Goal: Information Seeking & Learning: Learn about a topic

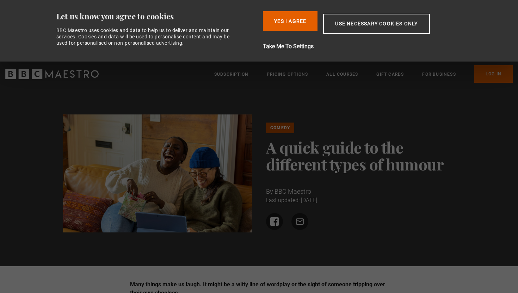
click at [366, 26] on button "Use necessary cookies only" at bounding box center [376, 24] width 106 height 20
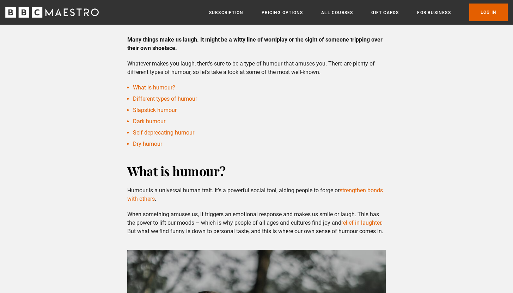
scroll to position [184, 0]
click at [149, 143] on link "Dry humour" at bounding box center [147, 143] width 29 height 7
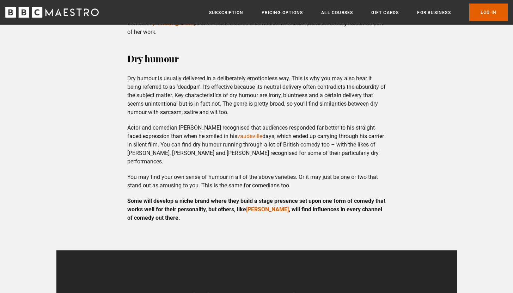
scroll to position [1298, 0]
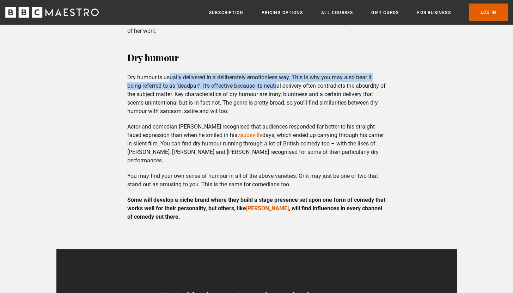
drag, startPoint x: 171, startPoint y: 59, endPoint x: 258, endPoint y: 72, distance: 88.1
click at [279, 73] on p "Dry humour is usually delivered in a deliberately emotionless way. This is why …" at bounding box center [256, 94] width 258 height 42
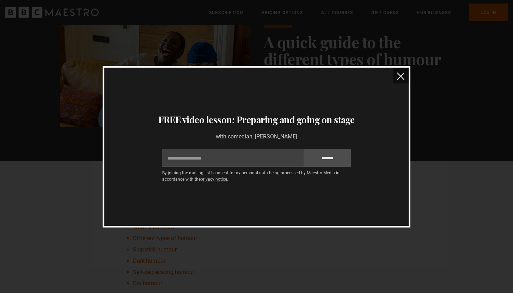
scroll to position [0, 0]
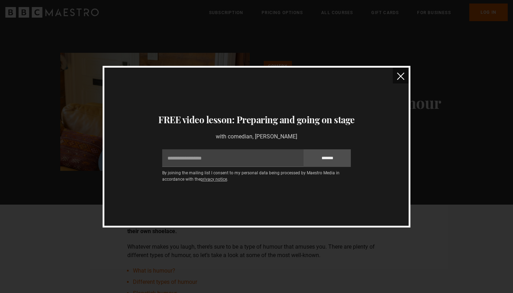
click at [399, 76] on img "close" at bounding box center [400, 76] width 7 height 7
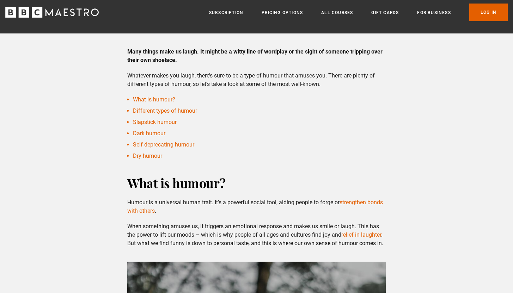
scroll to position [172, 0]
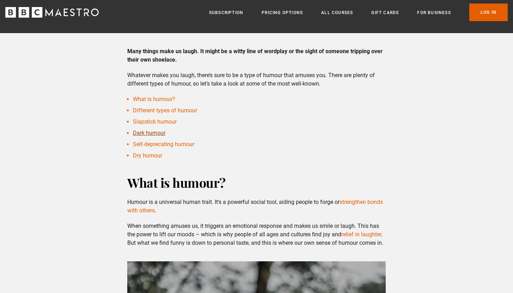
click at [152, 134] on link "Dark humour" at bounding box center [149, 133] width 32 height 7
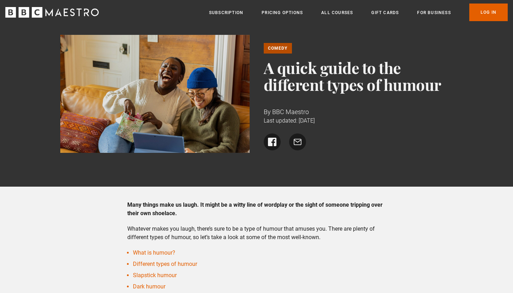
scroll to position [0, 0]
